Goal: Task Accomplishment & Management: Use online tool/utility

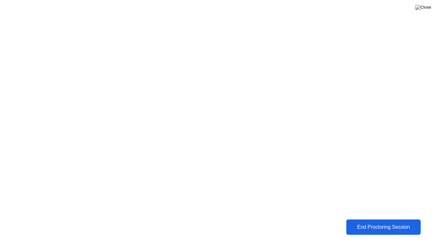
click at [381, 227] on div "End Proctoring Session" at bounding box center [383, 227] width 71 height 6
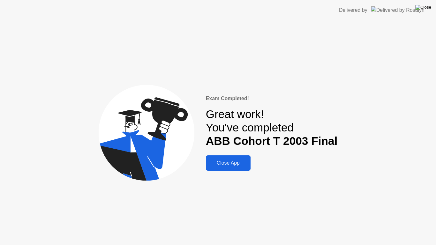
click at [425, 6] on img at bounding box center [423, 7] width 16 height 5
